Goal: Task Accomplishment & Management: Manage account settings

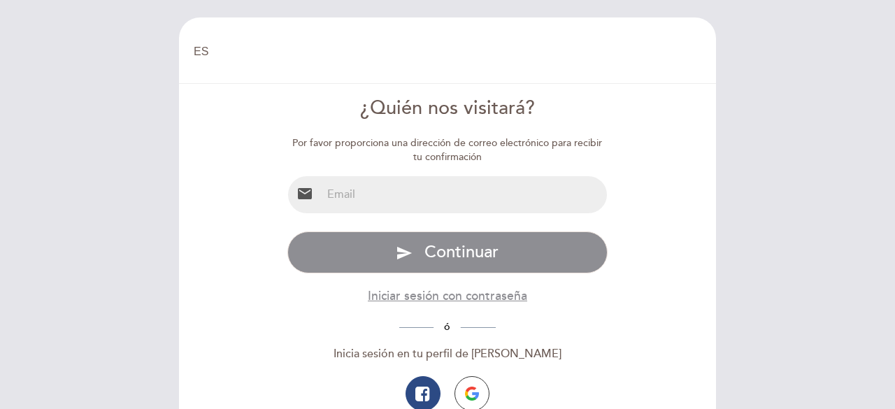
select select "es"
click at [476, 196] on input "email" at bounding box center [465, 194] width 286 height 37
type input "[EMAIL_ADDRESS][DOMAIN_NAME]"
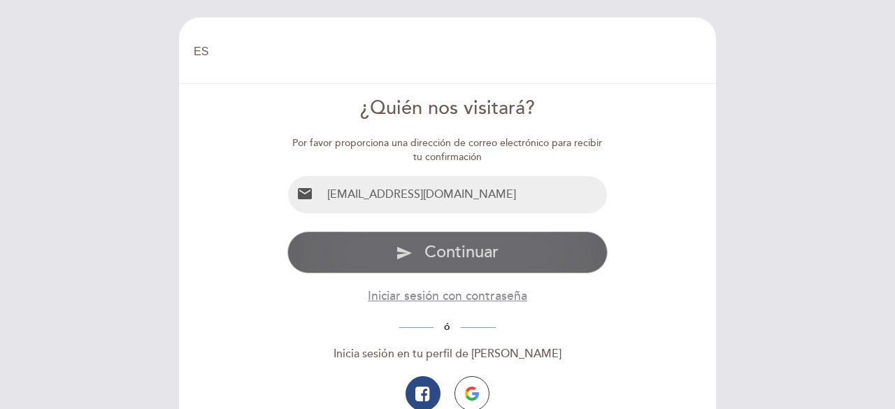
click at [478, 244] on span "Continuar" at bounding box center [461, 252] width 74 height 20
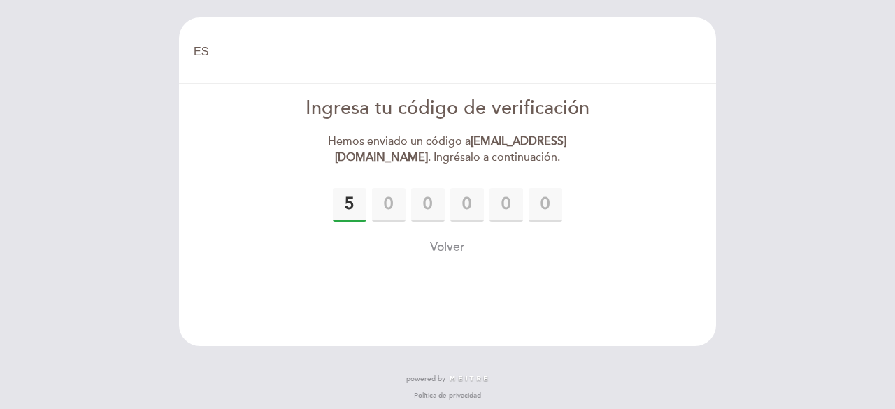
type input "5"
type input "3"
type input "2"
type input "1"
type input "3"
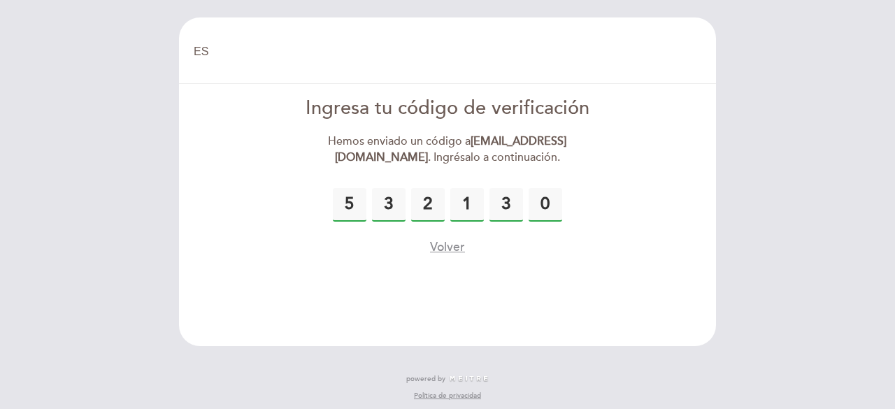
type input "0"
